Goal: Information Seeking & Learning: Learn about a topic

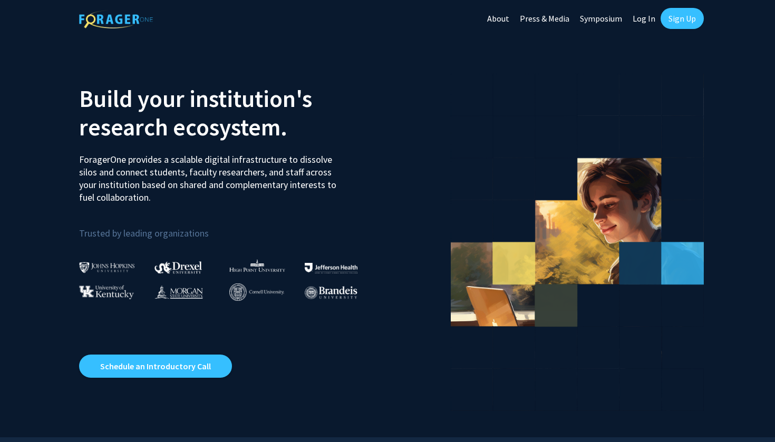
click at [644, 20] on link "Log In" at bounding box center [643, 18] width 33 height 37
select select
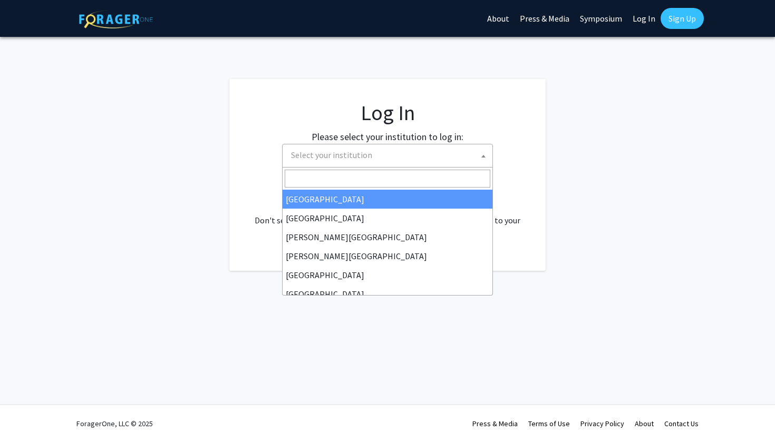
click at [367, 161] on span "Select your institution" at bounding box center [390, 155] width 206 height 22
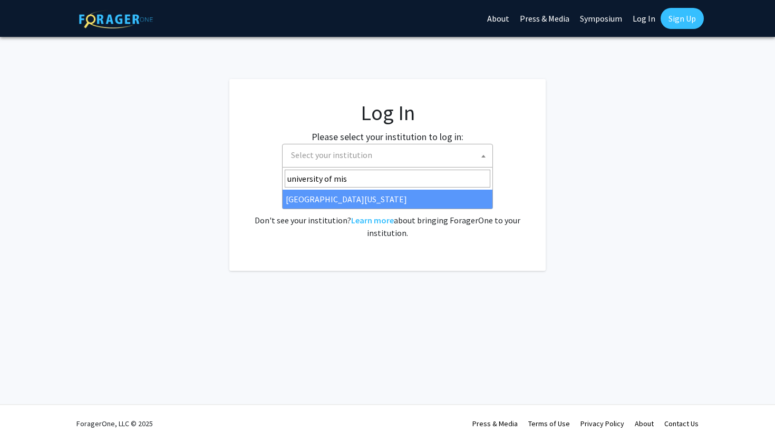
type input "university of mis"
select select "33"
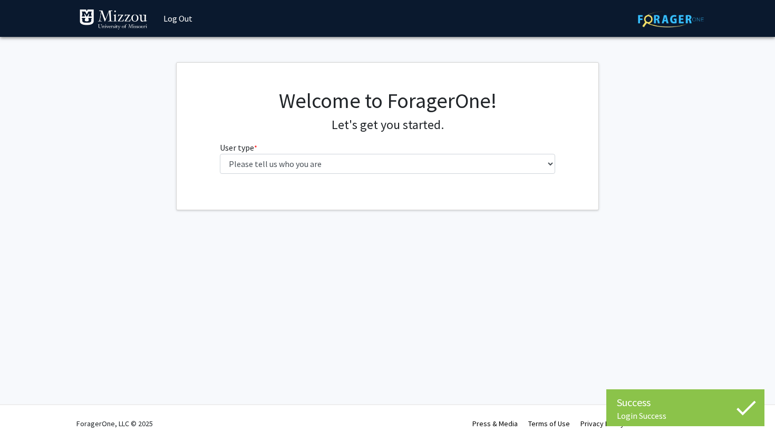
click at [391, 174] on div "Welcome to ForagerOne! Let's get you started. User type * required Please tell …" at bounding box center [388, 135] width 352 height 94
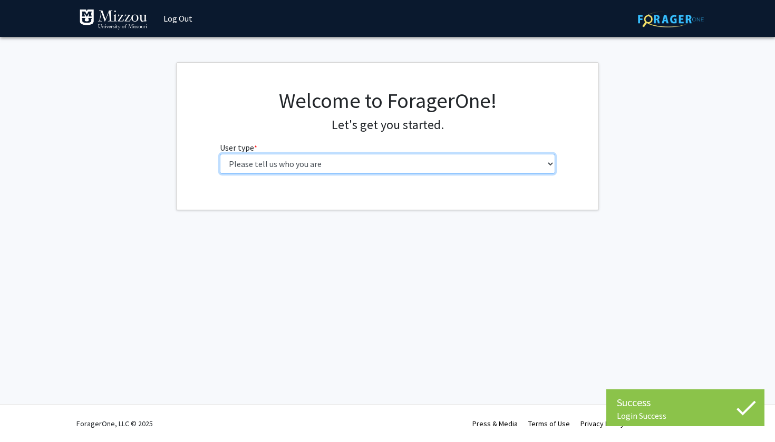
select select "1: undergrad"
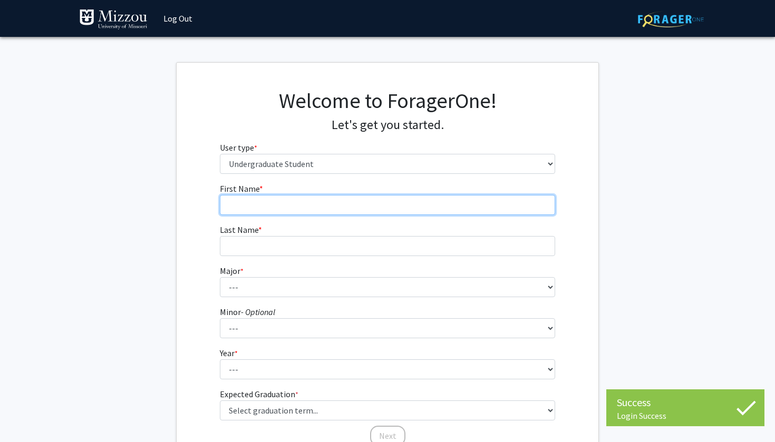
click at [352, 197] on input "First Name * required" at bounding box center [388, 205] width 336 height 20
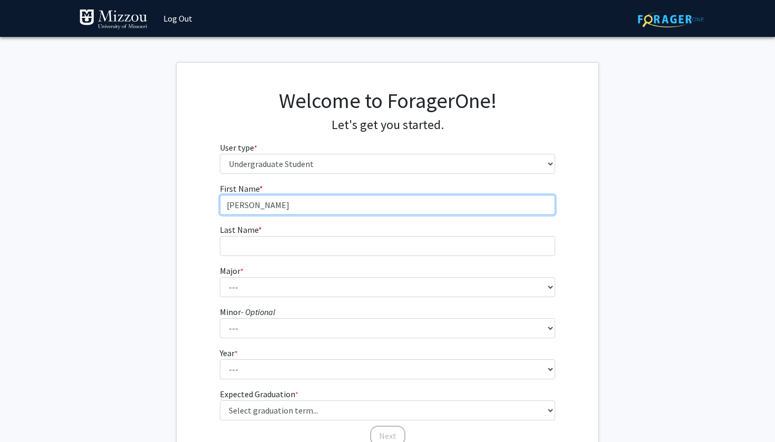
type input "[PERSON_NAME]"
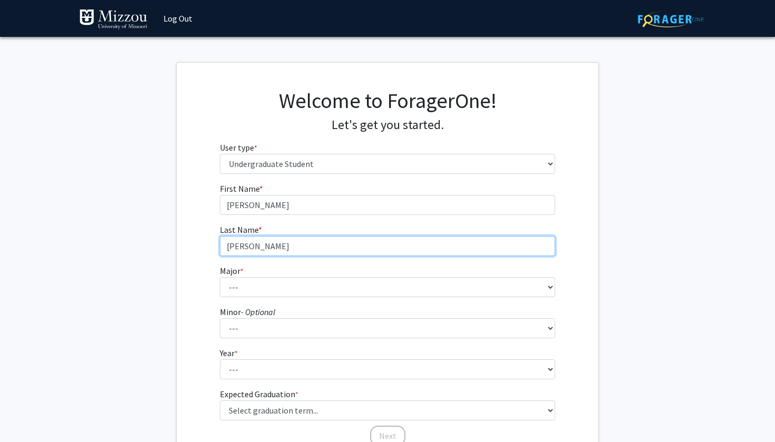
type input "[PERSON_NAME]"
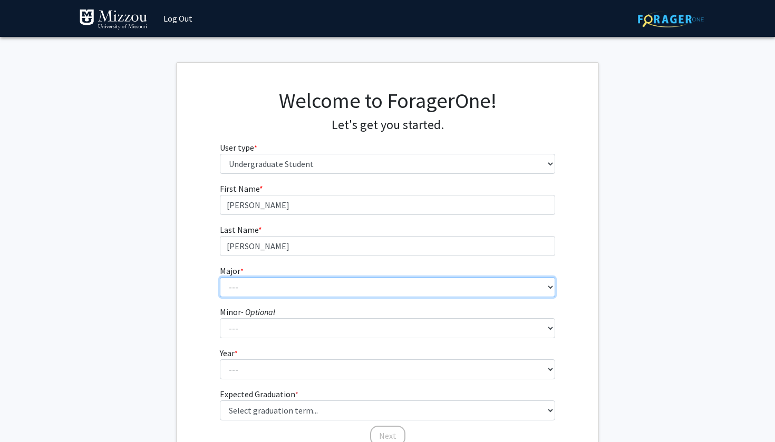
select select "14: 2503"
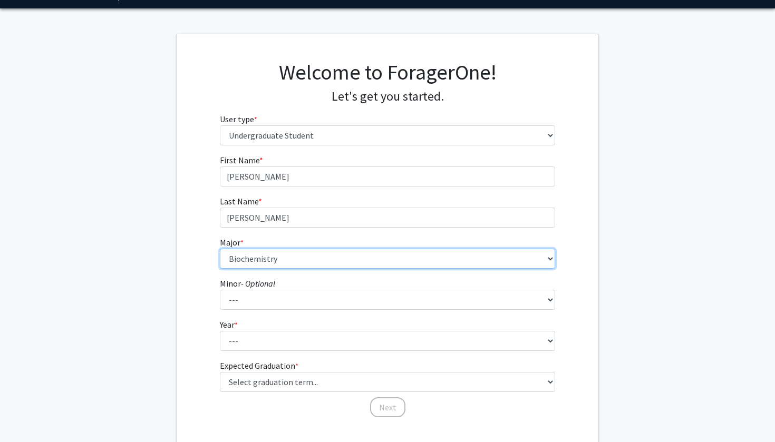
scroll to position [31, 0]
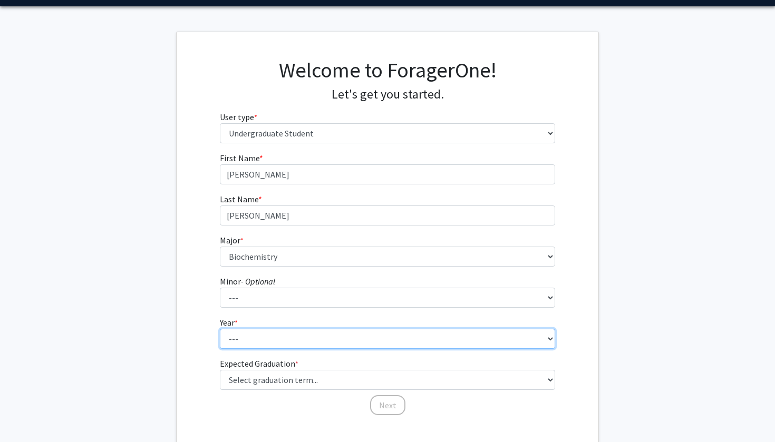
select select "2: sophomore"
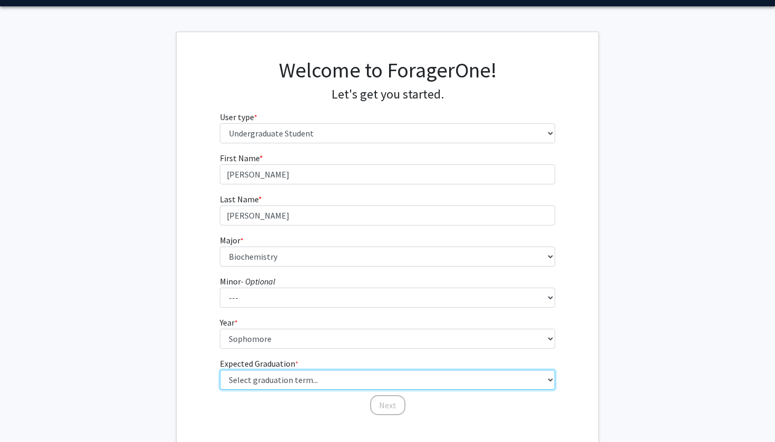
select select "13: spring_2028"
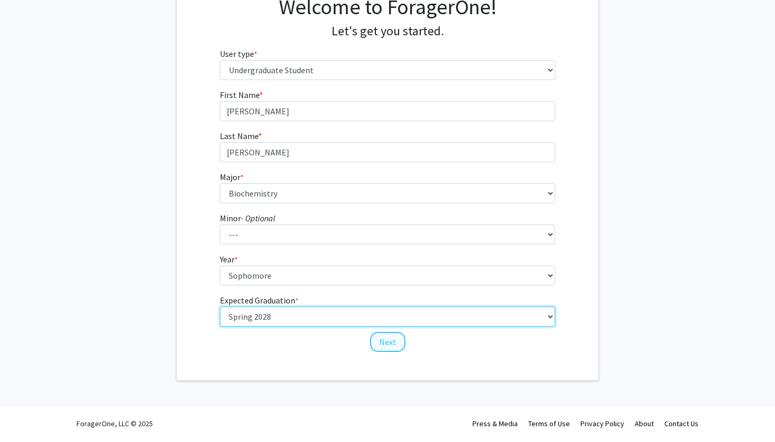
scroll to position [93, 0]
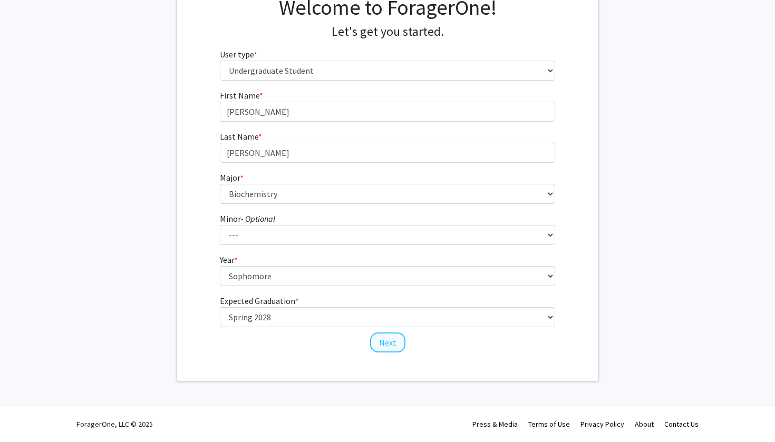
click at [381, 346] on button "Next" at bounding box center [387, 343] width 35 height 20
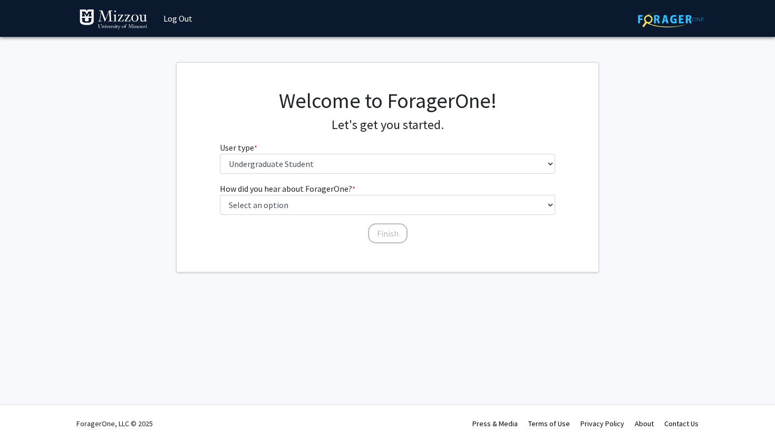
click at [302, 174] on div "Welcome to ForagerOne! Let's get you started. User type * required Please tell …" at bounding box center [388, 135] width 352 height 94
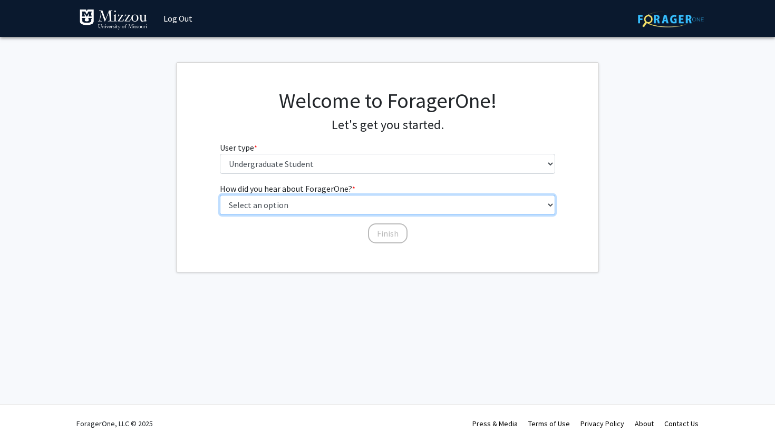
select select "2: faculty_recommendation"
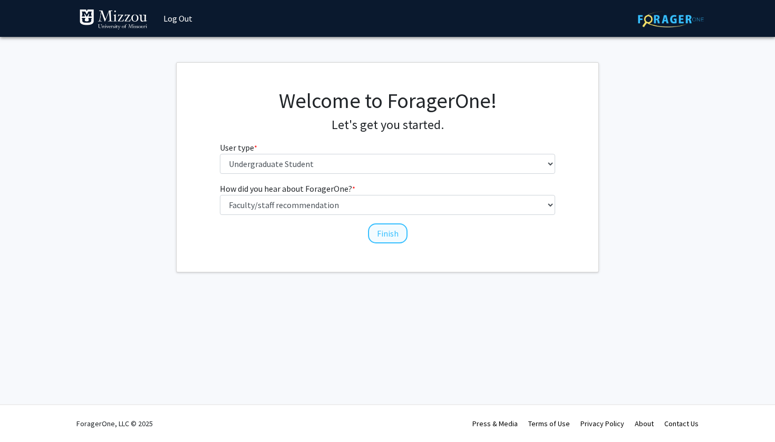
click at [386, 239] on button "Finish" at bounding box center [388, 234] width 40 height 20
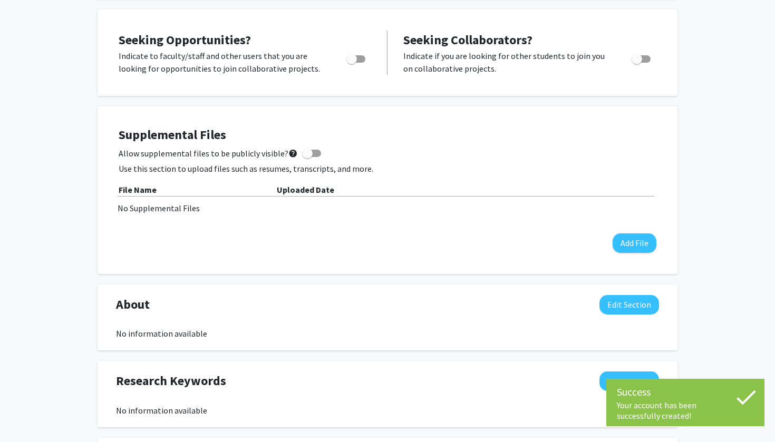
scroll to position [131, 0]
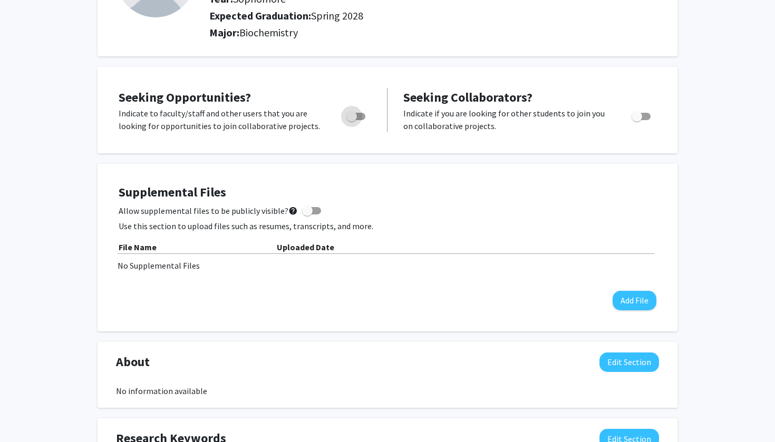
click at [352, 118] on span "Toggle" at bounding box center [351, 116] width 11 height 11
click at [352, 120] on input "Are you actively seeking opportunities?" at bounding box center [351, 120] width 1 height 1
checkbox input "true"
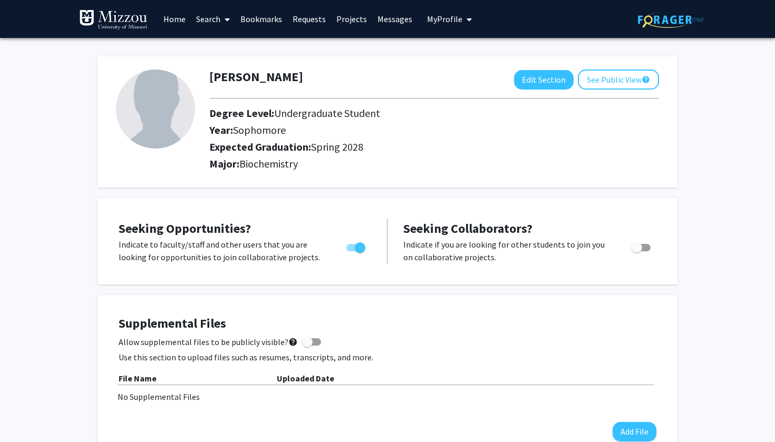
scroll to position [0, 0]
click at [225, 17] on span at bounding box center [224, 19] width 9 height 37
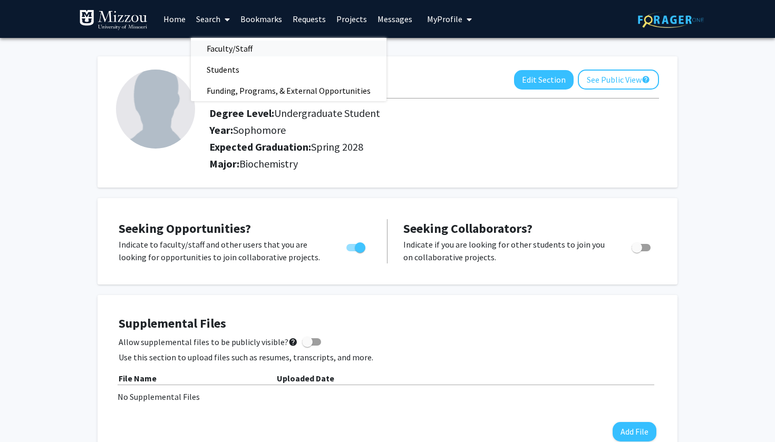
click at [228, 48] on span "Faculty/Staff" at bounding box center [229, 48] width 77 height 21
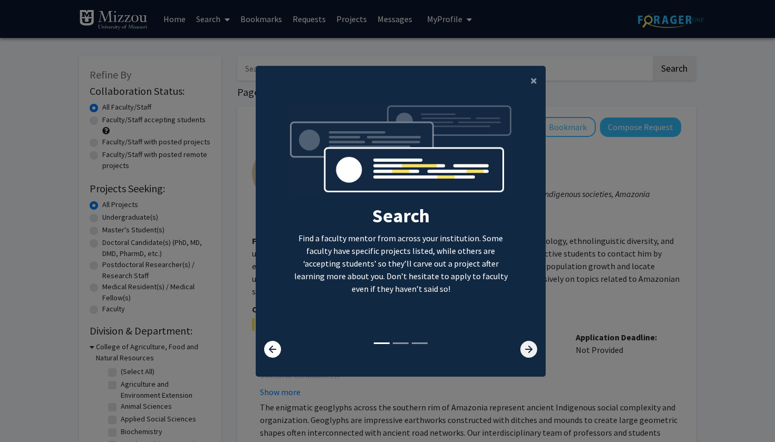
drag, startPoint x: 590, startPoint y: 5, endPoint x: 530, endPoint y: 353, distance: 352.6
click at [530, 353] on icon at bounding box center [528, 349] width 17 height 17
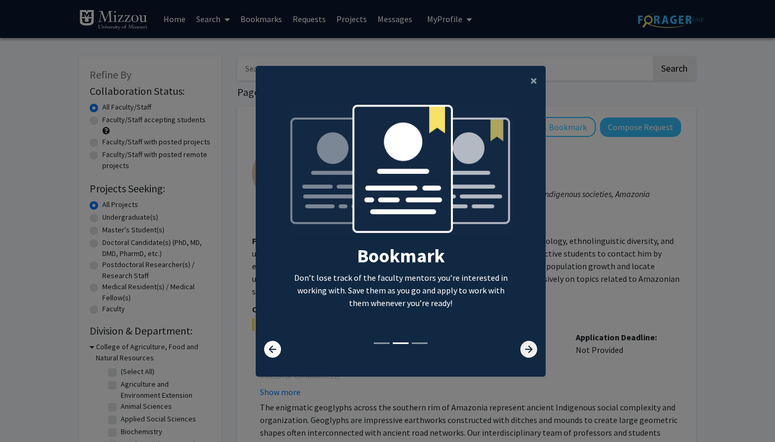
click at [528, 350] on icon at bounding box center [528, 349] width 17 height 17
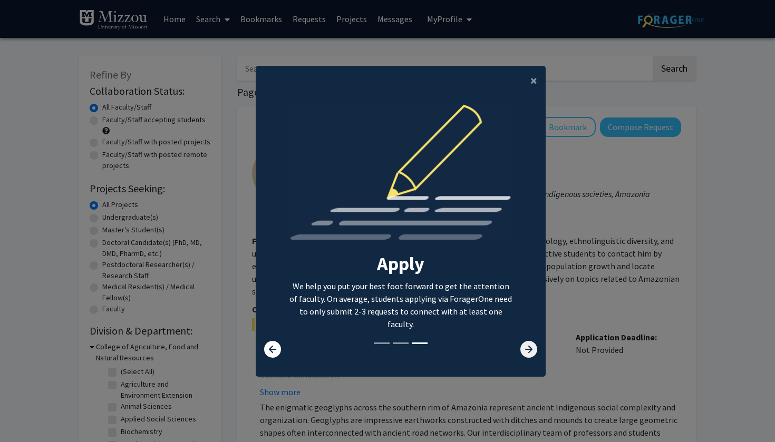
click at [528, 350] on icon at bounding box center [528, 349] width 17 height 17
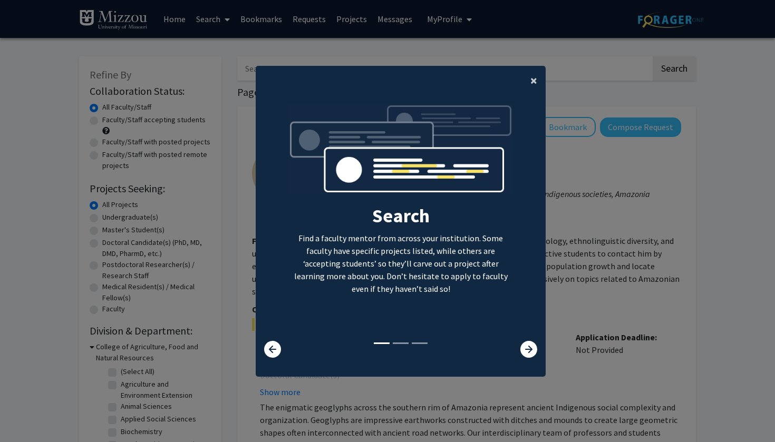
click at [531, 76] on span "×" at bounding box center [533, 80] width 7 height 16
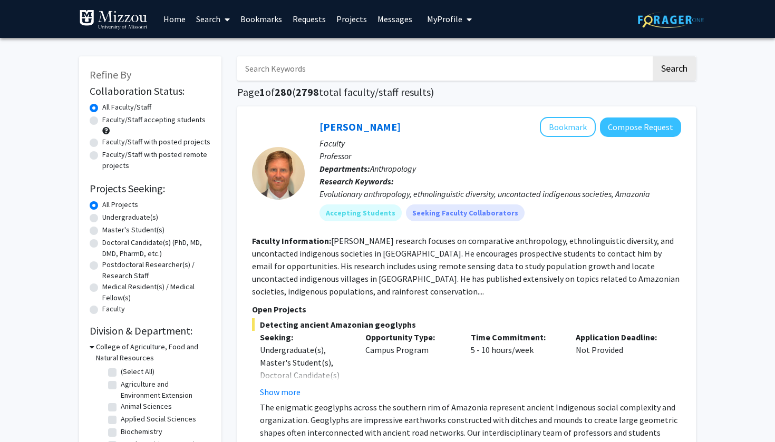
click at [469, 72] on input "Search Keywords" at bounding box center [444, 68] width 414 height 24
click at [435, 79] on input "Search Keywords" at bounding box center [444, 68] width 414 height 24
click at [674, 70] on button "Search" at bounding box center [674, 68] width 43 height 24
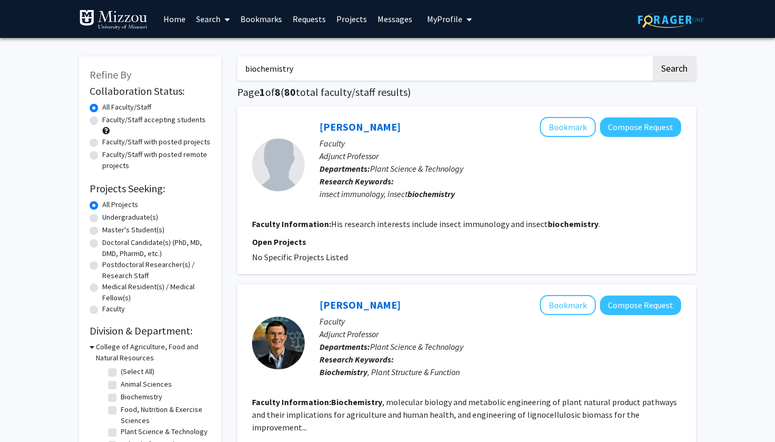
click at [287, 67] on input "biochemistry" at bounding box center [444, 68] width 414 height 24
click at [674, 70] on button "Search" at bounding box center [674, 68] width 43 height 24
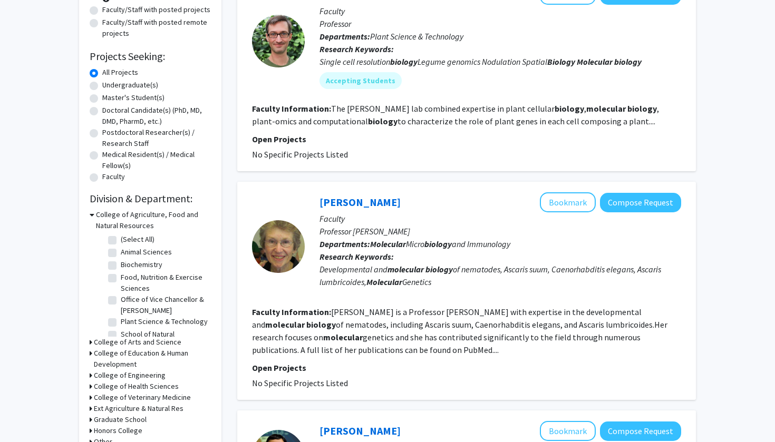
scroll to position [134, 0]
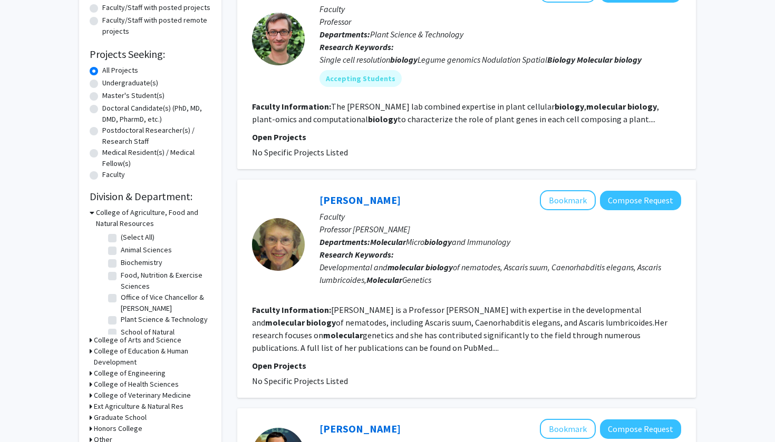
click at [316, 240] on div "[PERSON_NAME] Bookmark Compose Request Faculty Professor [PERSON_NAME] Departme…" at bounding box center [493, 244] width 376 height 108
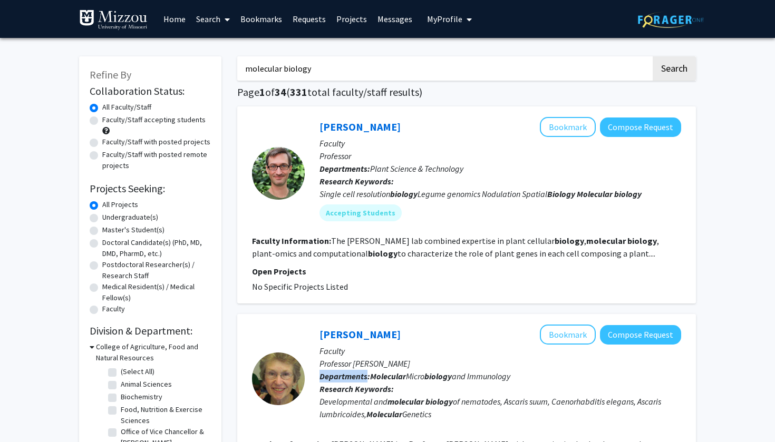
scroll to position [0, 0]
click at [331, 78] on input "molecular biology" at bounding box center [444, 68] width 414 height 24
type input "molecular biology and biochemistry"
click at [674, 70] on button "Search" at bounding box center [674, 68] width 43 height 24
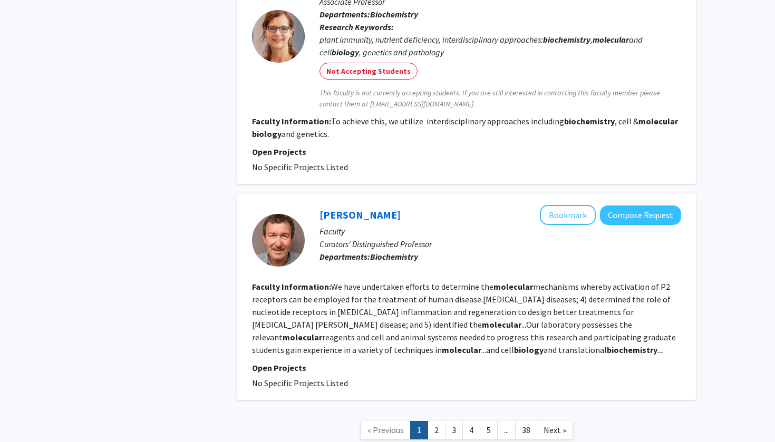
scroll to position [1801, 0]
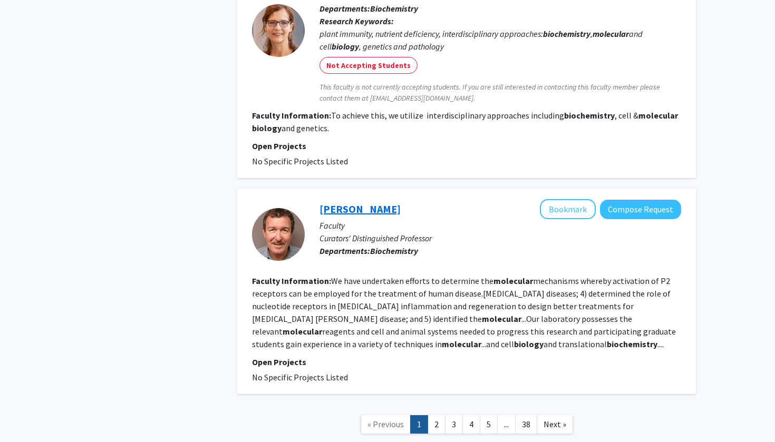
click at [352, 202] on link "[PERSON_NAME]" at bounding box center [359, 208] width 81 height 13
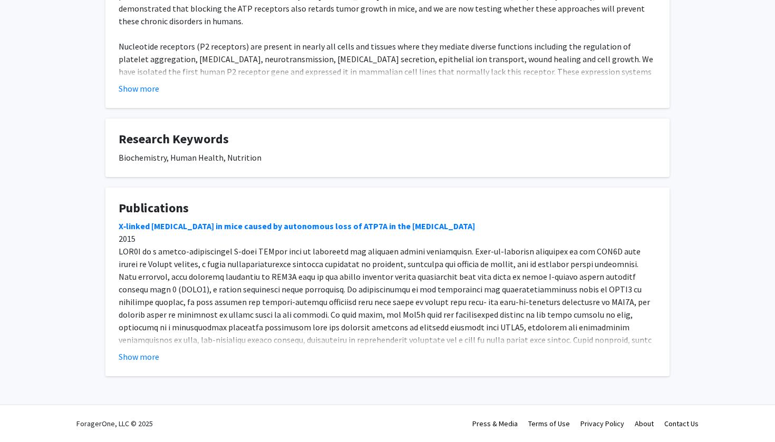
scroll to position [256, 0]
click at [132, 351] on button "Show more" at bounding box center [139, 357] width 41 height 13
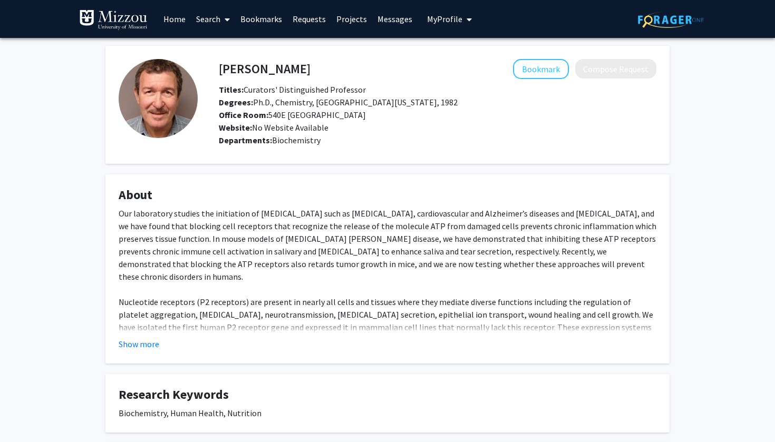
scroll to position [0, 0]
click at [140, 347] on button "Show more" at bounding box center [139, 344] width 41 height 13
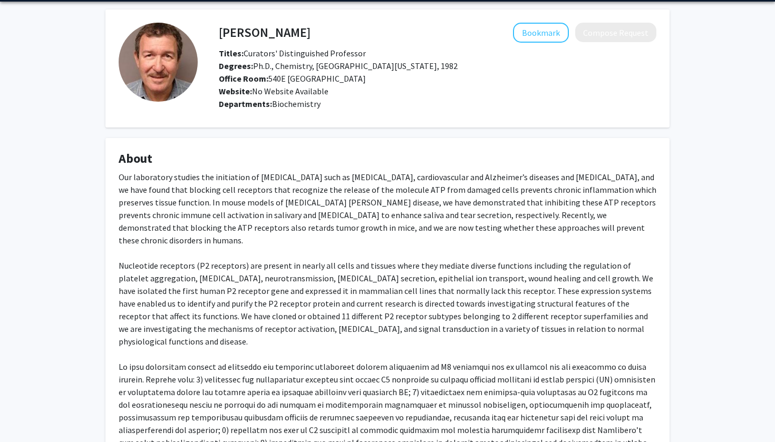
scroll to position [45, 0]
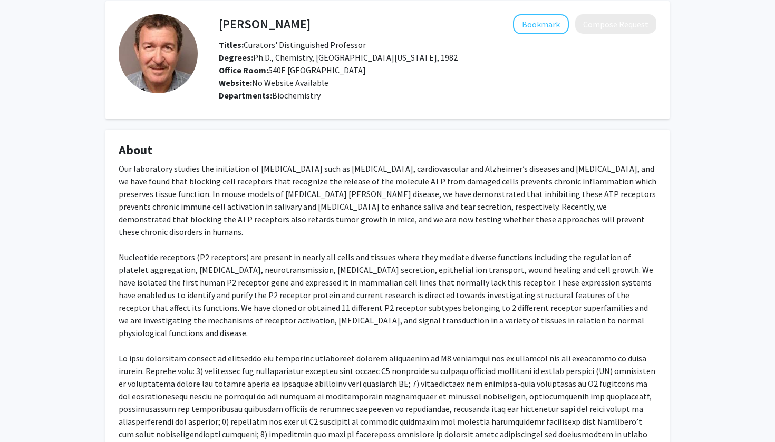
click at [147, 286] on div "Our laboratory studies the initiation of [MEDICAL_DATA] such as [MEDICAL_DATA],…" at bounding box center [388, 320] width 538 height 316
drag, startPoint x: 218, startPoint y: 25, endPoint x: 221, endPoint y: 20, distance: 5.7
click at [221, 20] on div "[PERSON_NAME] Bookmark Compose Request" at bounding box center [437, 24] width 453 height 20
copy div "[PERSON_NAME]"
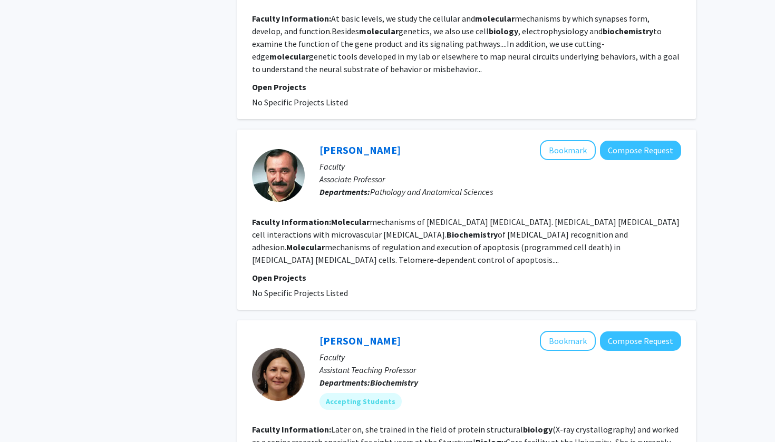
scroll to position [794, 0]
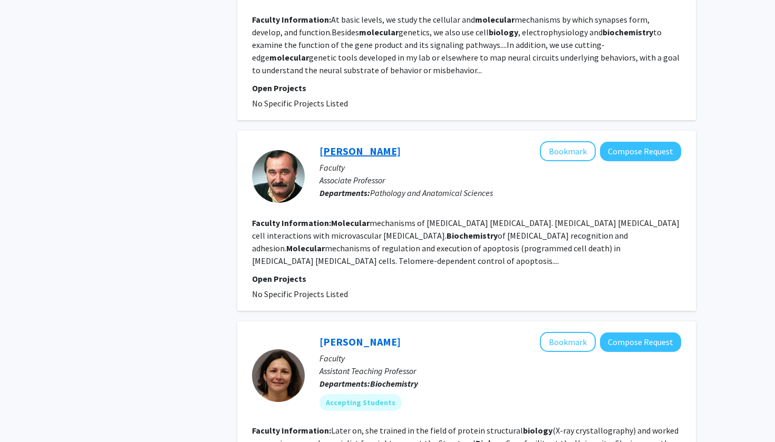
click at [365, 153] on link "[PERSON_NAME]" at bounding box center [359, 150] width 81 height 13
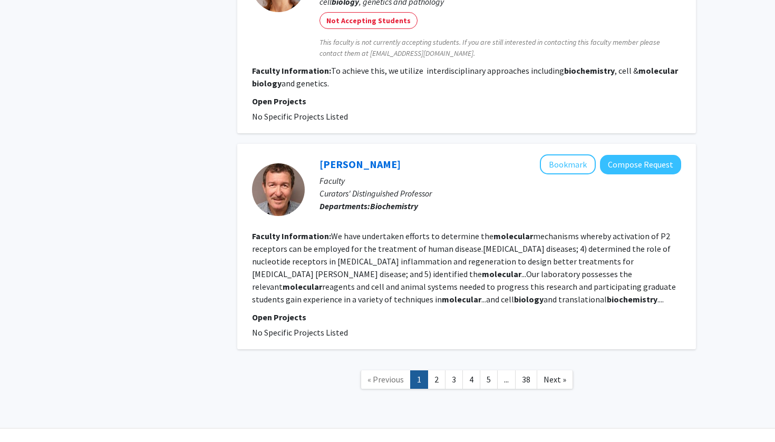
scroll to position [1845, 0]
click at [432, 371] on link "2" at bounding box center [437, 380] width 18 height 18
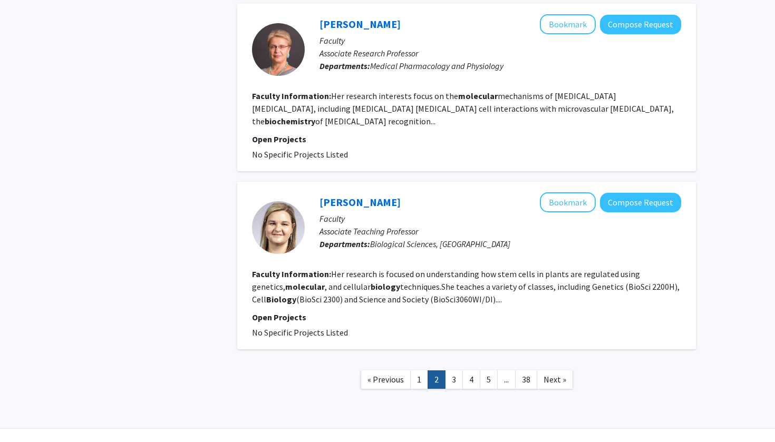
scroll to position [1858, 0]
click at [418, 371] on link "1" at bounding box center [419, 380] width 18 height 18
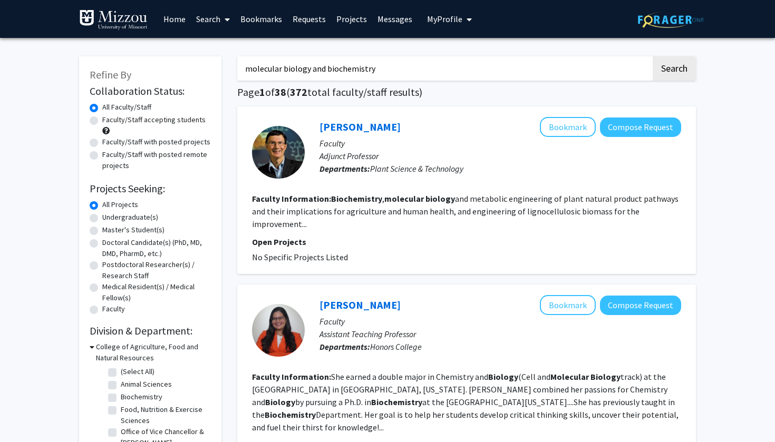
click at [175, 143] on label "Faculty/Staff with posted projects" at bounding box center [156, 142] width 108 height 11
click at [109, 143] on input "Faculty/Staff with posted projects" at bounding box center [105, 140] width 7 height 7
radio input "true"
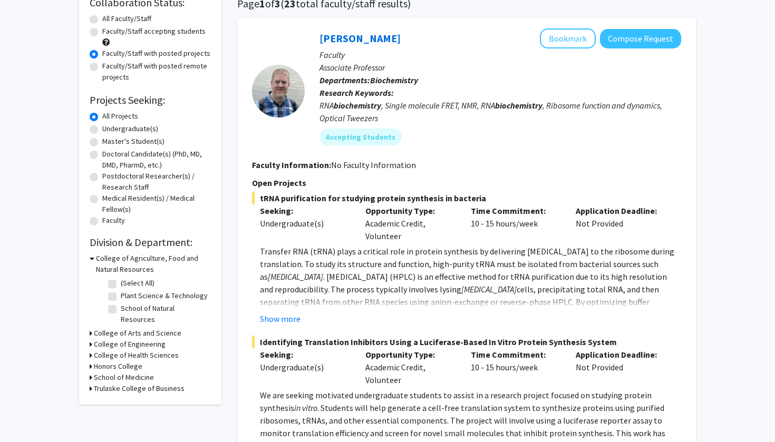
scroll to position [91, 0]
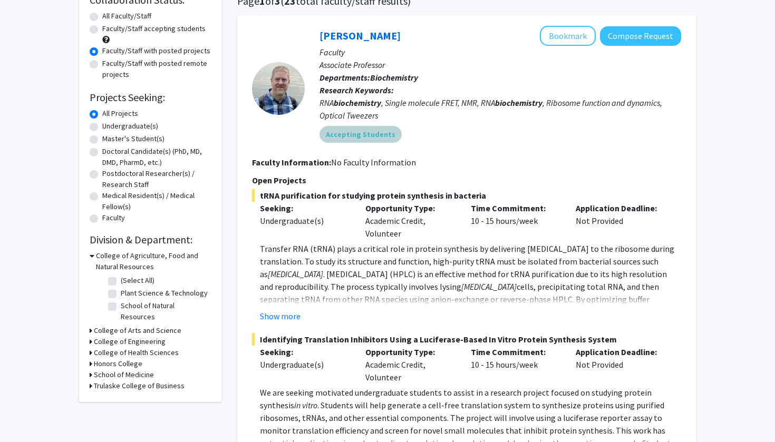
click at [355, 140] on mat-chip "Accepting Students" at bounding box center [360, 134] width 82 height 17
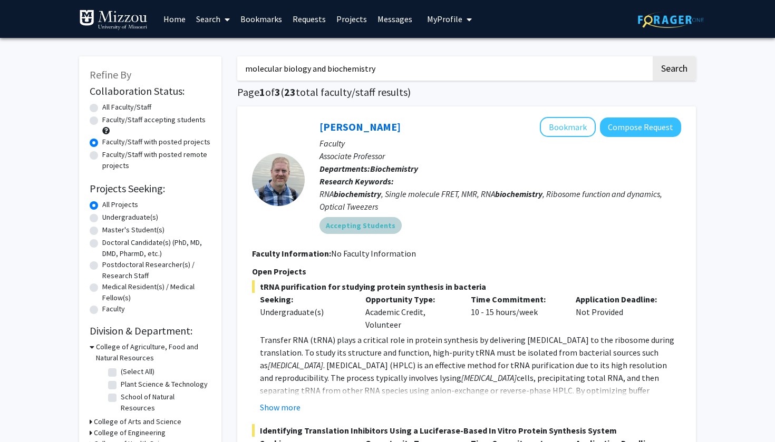
scroll to position [0, 0]
click at [568, 125] on button "Bookmark" at bounding box center [568, 127] width 56 height 20
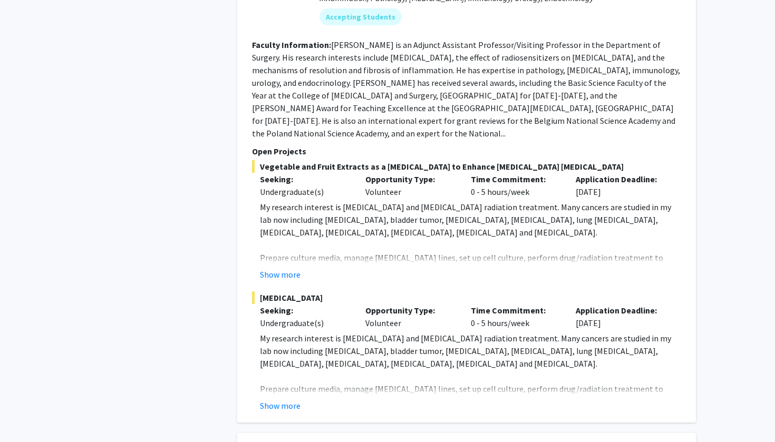
scroll to position [3519, 0]
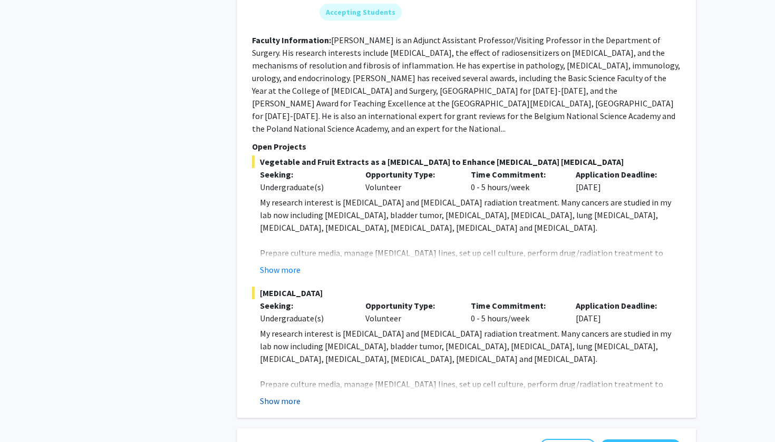
click at [277, 395] on button "Show more" at bounding box center [280, 401] width 41 height 13
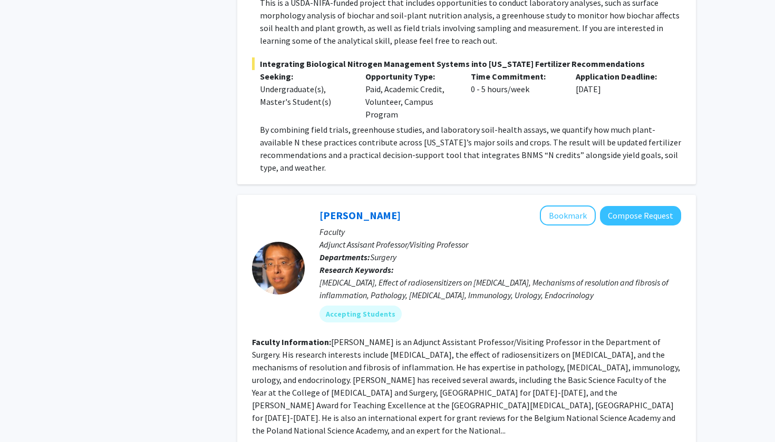
scroll to position [3191, 0]
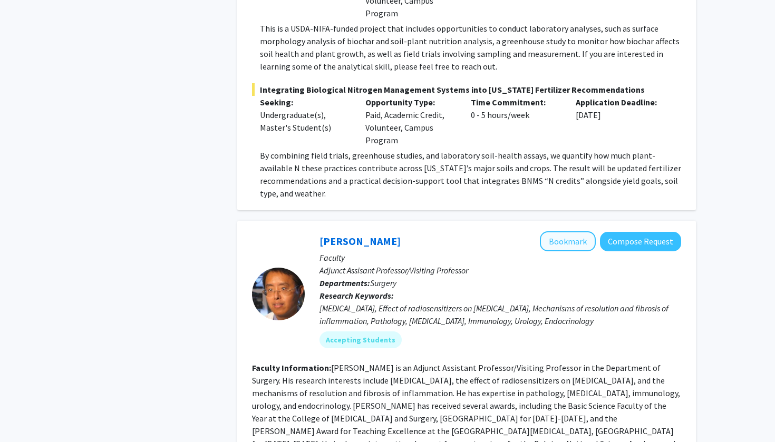
click at [579, 231] on button "Bookmark" at bounding box center [568, 241] width 56 height 20
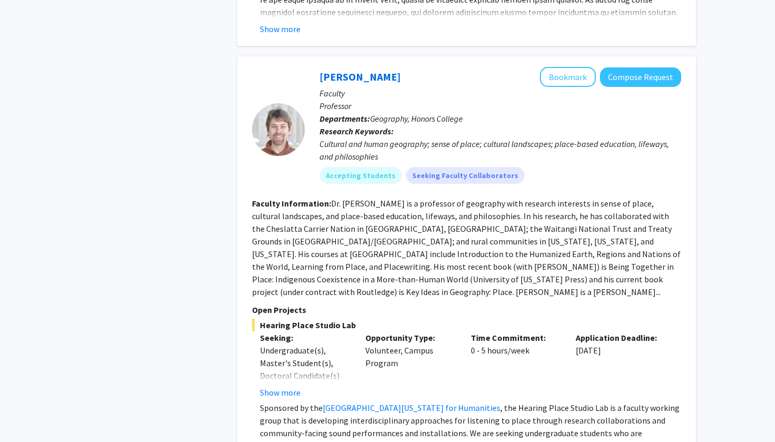
scroll to position [4729, 0]
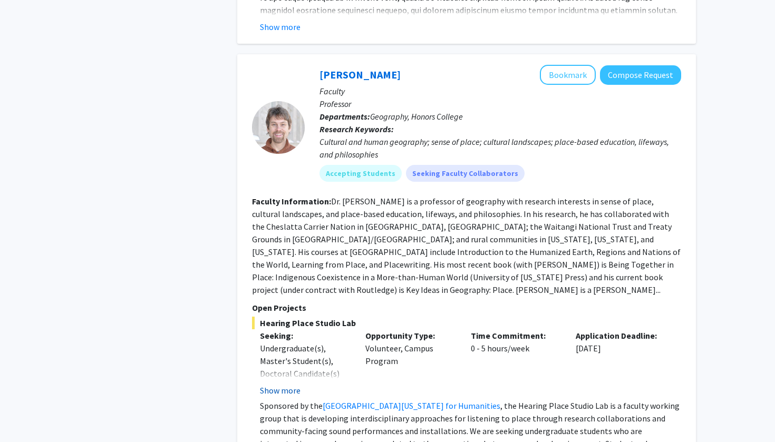
click at [286, 384] on button "Show more" at bounding box center [280, 390] width 41 height 13
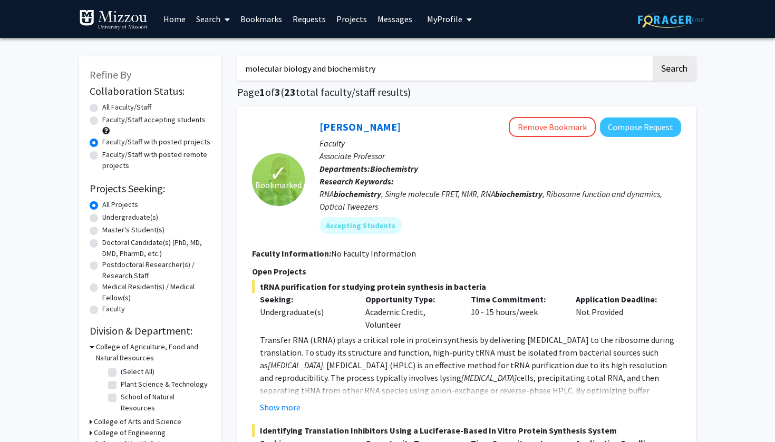
scroll to position [0, 0]
